Goal: Information Seeking & Learning: Learn about a topic

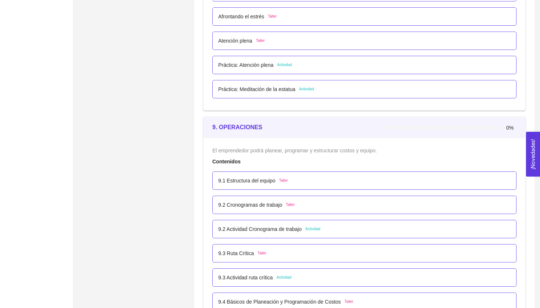
scroll to position [2350, 0]
click at [250, 202] on p "9.2 Cronogramas de trabajo" at bounding box center [250, 204] width 64 height 8
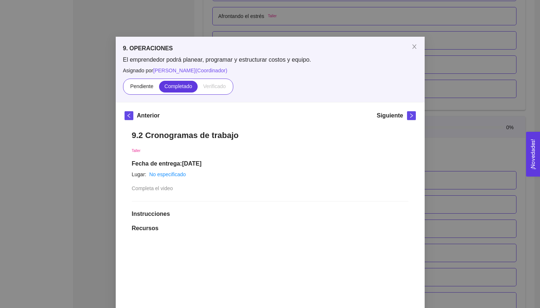
scroll to position [0, 0]
click at [414, 51] on span "Close" at bounding box center [414, 47] width 21 height 21
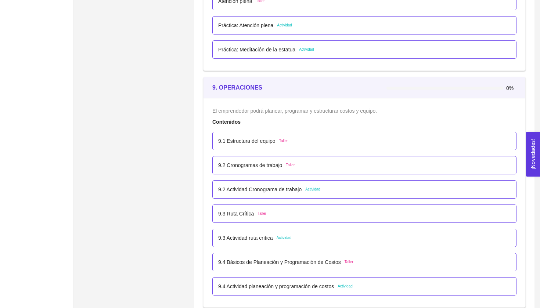
scroll to position [2394, 0]
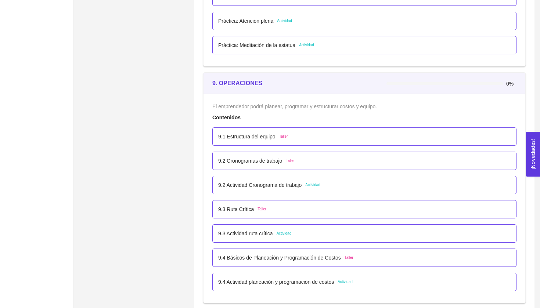
click at [281, 182] on p "9.2 Actividad Cronograma de trabajo" at bounding box center [259, 185] width 83 height 8
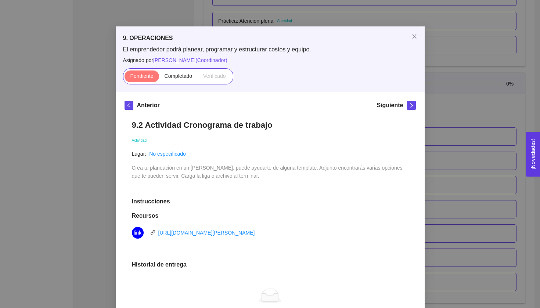
scroll to position [11, 0]
click at [415, 35] on icon "close" at bounding box center [414, 36] width 6 height 6
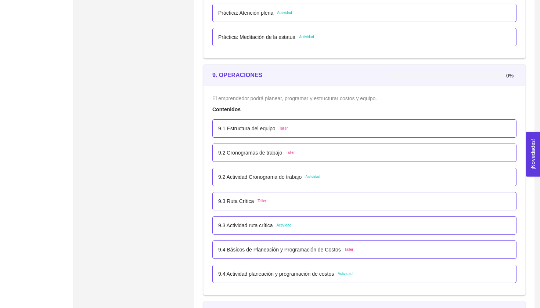
scroll to position [2402, 0]
click at [264, 130] on p "9.1 Estructura del equipo" at bounding box center [246, 128] width 57 height 8
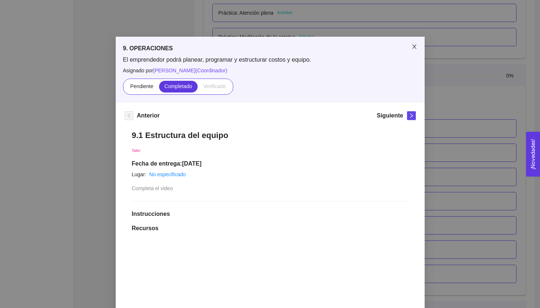
click at [413, 46] on icon "close" at bounding box center [414, 47] width 6 height 6
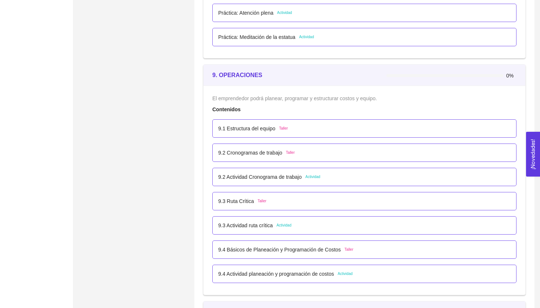
click at [291, 147] on div "9.2 Cronogramas de trabajo Taller" at bounding box center [364, 153] width 304 height 18
click at [282, 150] on p "9.2 Cronogramas de trabajo" at bounding box center [250, 153] width 64 height 8
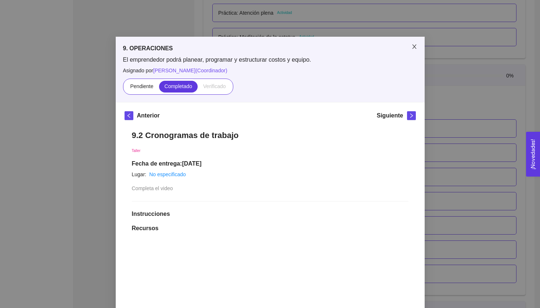
click at [409, 46] on span "Close" at bounding box center [414, 47] width 21 height 21
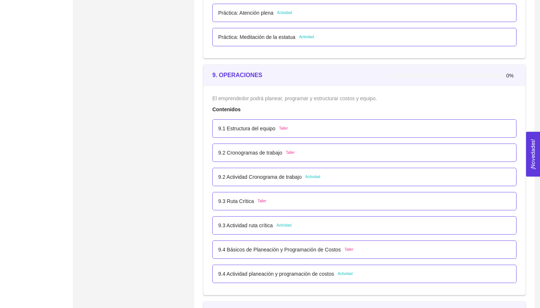
click at [256, 177] on p "9.2 Actividad Cronograma de trabajo" at bounding box center [259, 177] width 83 height 8
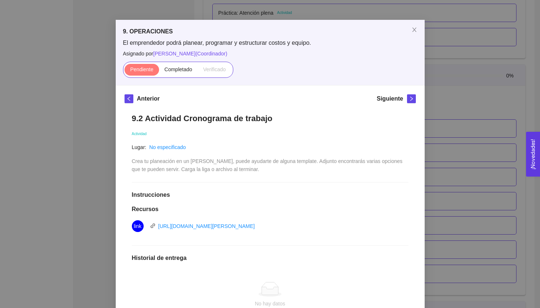
scroll to position [17, 0]
click at [414, 33] on icon "close" at bounding box center [414, 30] width 6 height 6
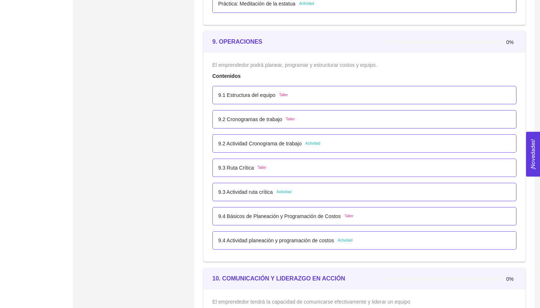
scroll to position [2436, 0]
click at [253, 192] on p "9.3 Actividad ruta crítica" at bounding box center [245, 191] width 55 height 8
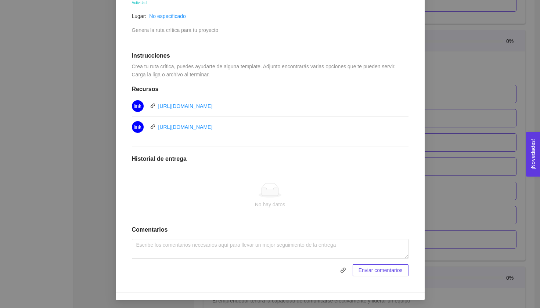
scroll to position [148, 0]
click at [343, 266] on button "button" at bounding box center [343, 271] width 12 height 12
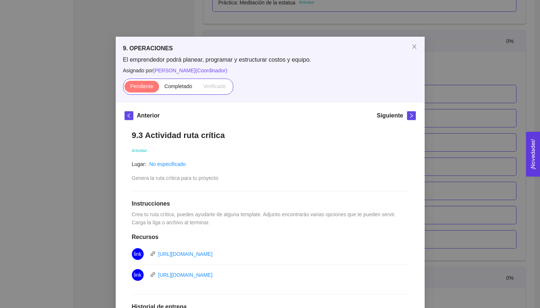
scroll to position [0, 0]
click at [413, 47] on icon "close" at bounding box center [414, 47] width 6 height 6
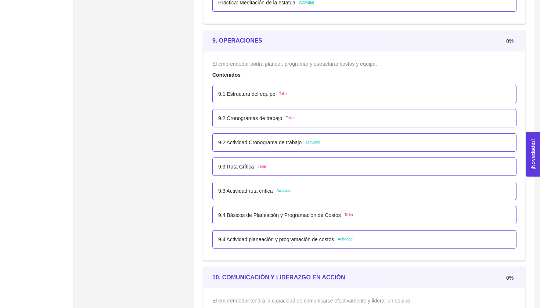
click at [351, 90] on div "9.1 Estructura del equipo Taller" at bounding box center [364, 94] width 292 height 8
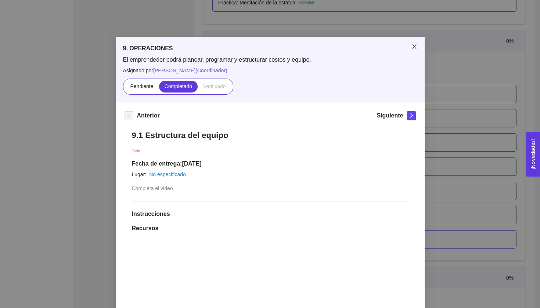
click at [411, 50] on span "Close" at bounding box center [414, 47] width 21 height 21
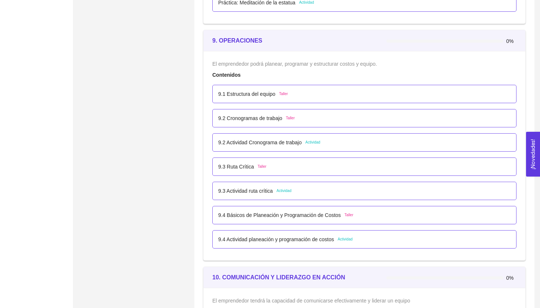
click at [351, 122] on div "9.2 Cronogramas de trabajo Taller" at bounding box center [364, 118] width 304 height 18
click at [342, 118] on div "9.2 Cronogramas de trabajo Taller" at bounding box center [364, 118] width 292 height 8
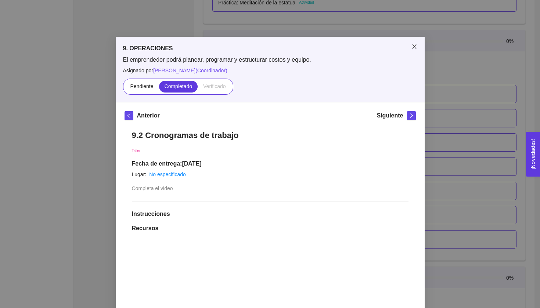
click at [411, 49] on span "Close" at bounding box center [414, 47] width 21 height 21
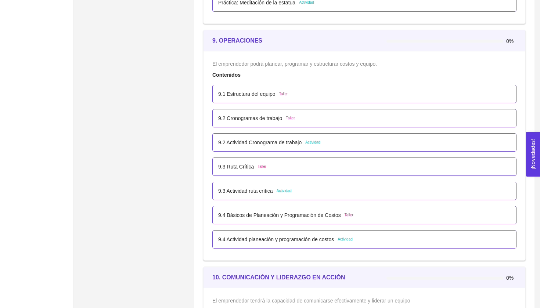
click at [296, 149] on div "9.2 Actividad Cronograma de trabajo Actividad" at bounding box center [364, 142] width 304 height 18
click at [288, 141] on p "9.2 Actividad Cronograma de trabajo" at bounding box center [259, 142] width 83 height 8
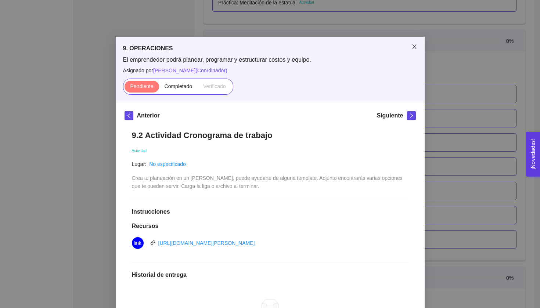
click at [412, 48] on icon "close" at bounding box center [414, 47] width 6 height 6
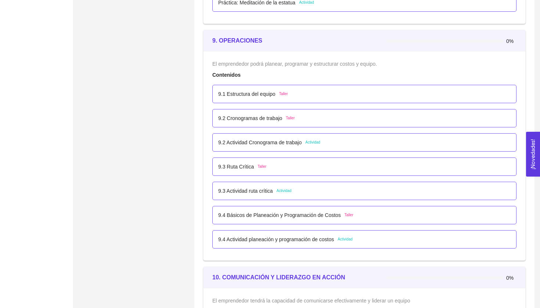
click at [234, 167] on p "9.3 Ruta Crítica" at bounding box center [236, 167] width 36 height 8
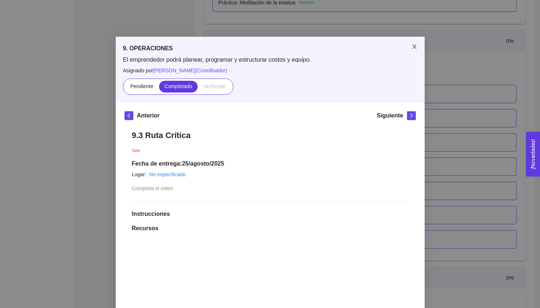
click at [413, 47] on icon "close" at bounding box center [414, 47] width 6 height 6
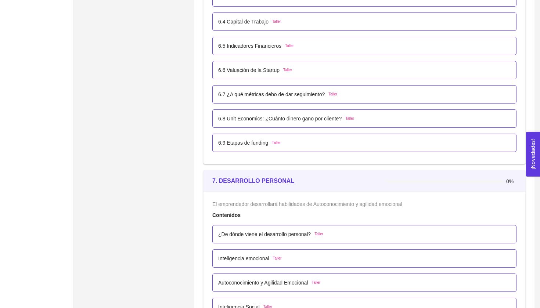
scroll to position [1726, 0]
